Goal: Task Accomplishment & Management: Use online tool/utility

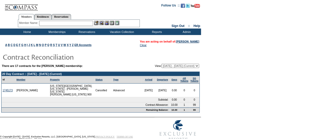
click at [84, 24] on input "text" at bounding box center [66, 23] width 54 height 5
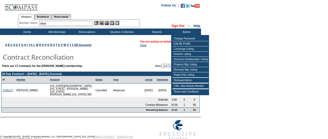
type input "Whit"
click at [176, 26] on link "Sign Out" at bounding box center [177, 26] width 13 height 4
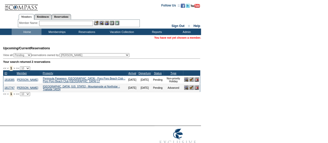
click at [74, 23] on input "text" at bounding box center [66, 23] width 54 height 5
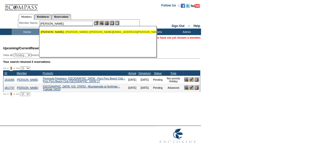
click at [76, 32] on div "[PERSON_NAME] ([PERSON_NAME][EMAIL_ADDRESS][PERSON_NAME][DOMAIN_NAME])" at bounding box center [98, 31] width 114 height 3
type input "Whitford, Sara (whitford.sarae@gmail.com)"
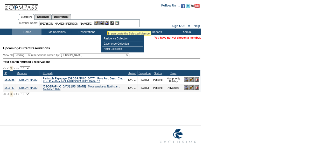
click at [108, 24] on img at bounding box center [106, 23] width 4 height 4
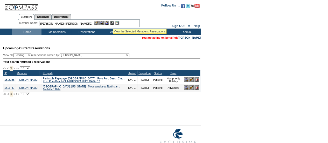
click at [114, 23] on img at bounding box center [112, 23] width 4 height 4
